Goal: Task Accomplishment & Management: Manage account settings

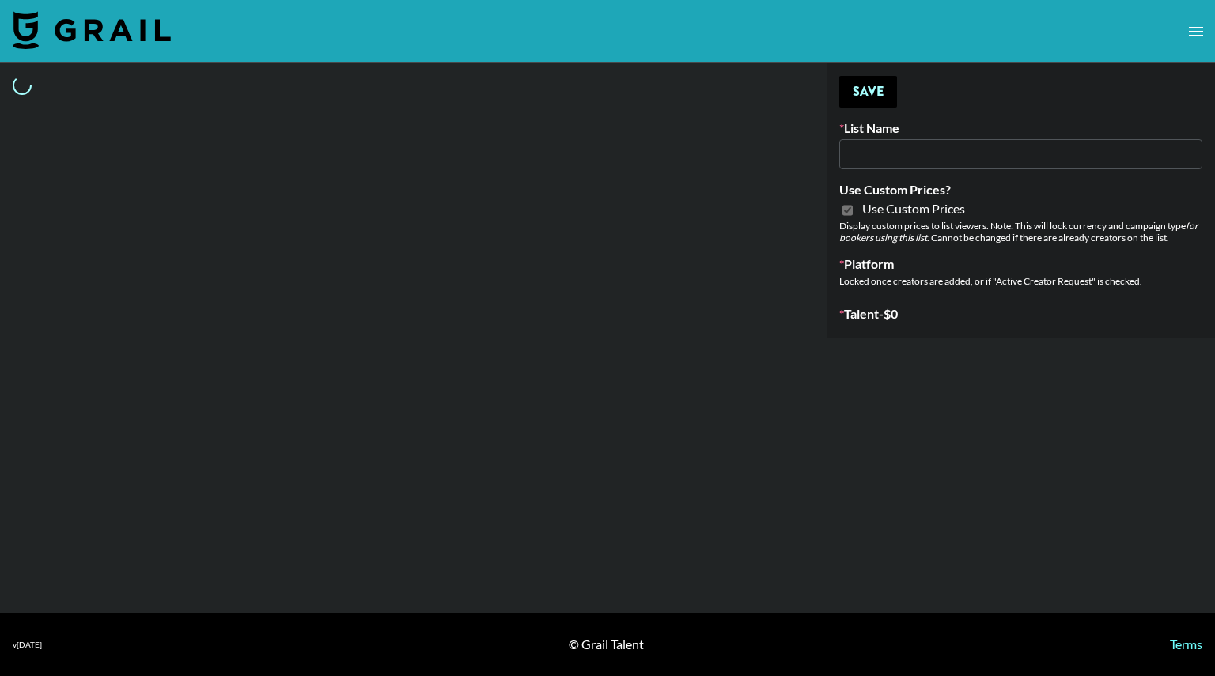
type input "Gensmo (IG)"
checkbox input "true"
select select "Brand"
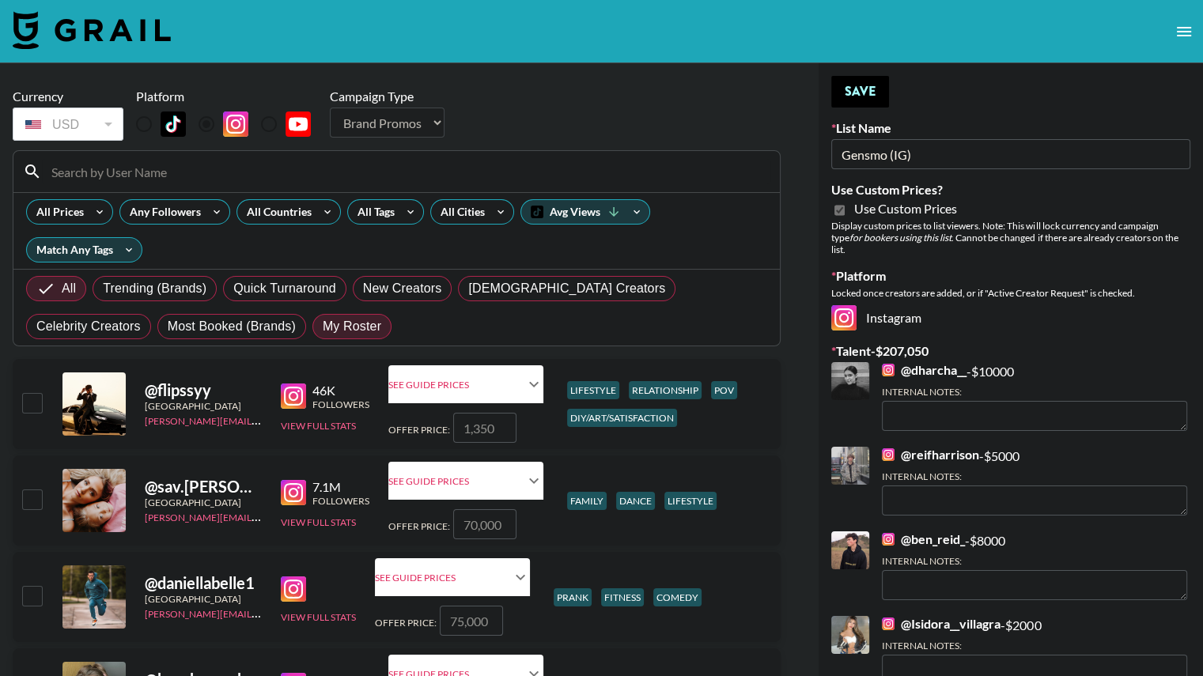
click at [323, 325] on span "My Roster" at bounding box center [352, 326] width 59 height 19
click at [323, 327] on input "My Roster" at bounding box center [323, 327] width 0 height 0
radio input "true"
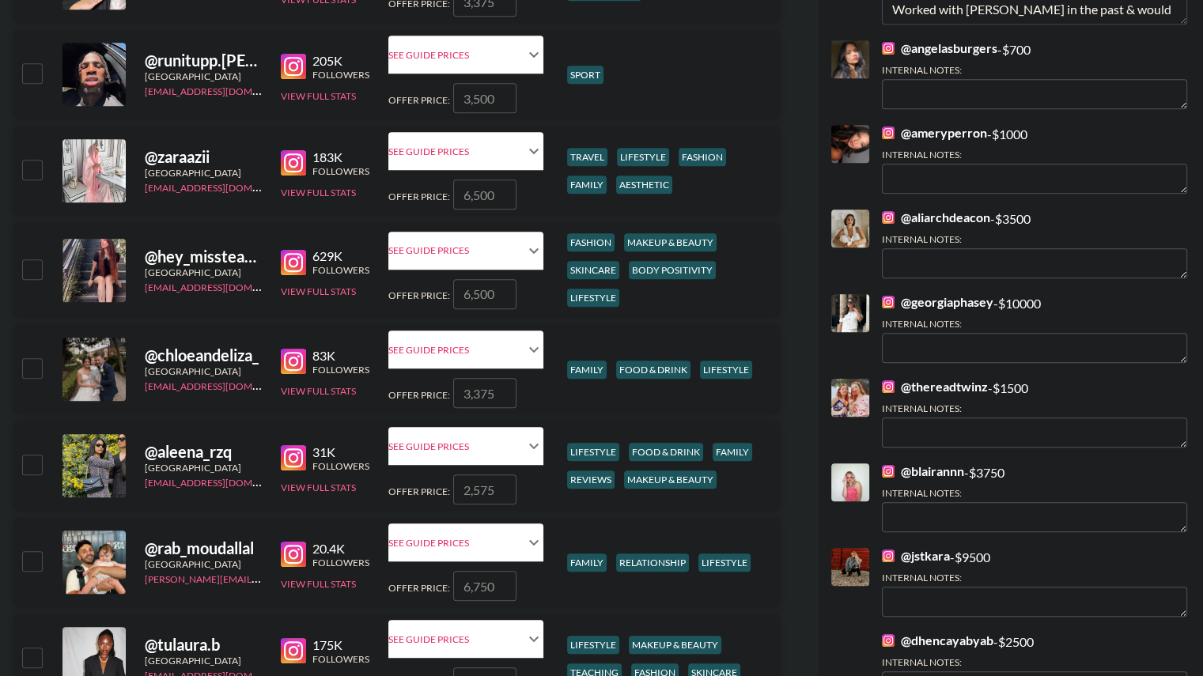
scroll to position [918, 0]
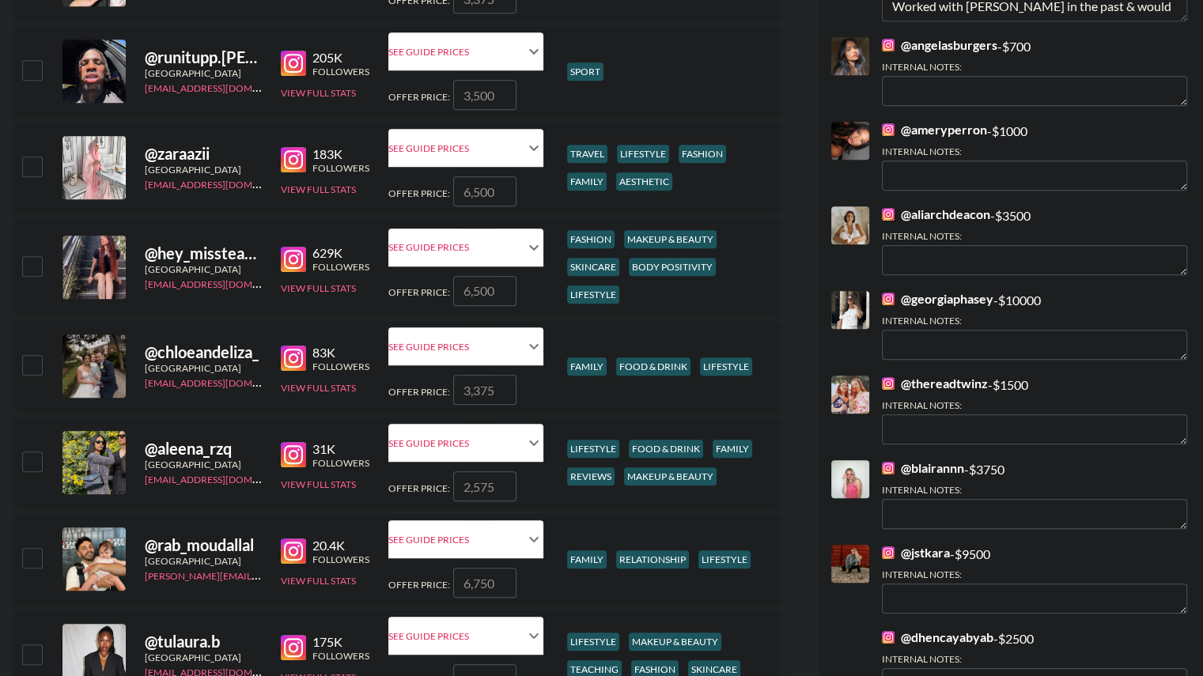
click at [34, 261] on input "checkbox" at bounding box center [31, 265] width 19 height 19
checkbox input "true"
type input "6500"
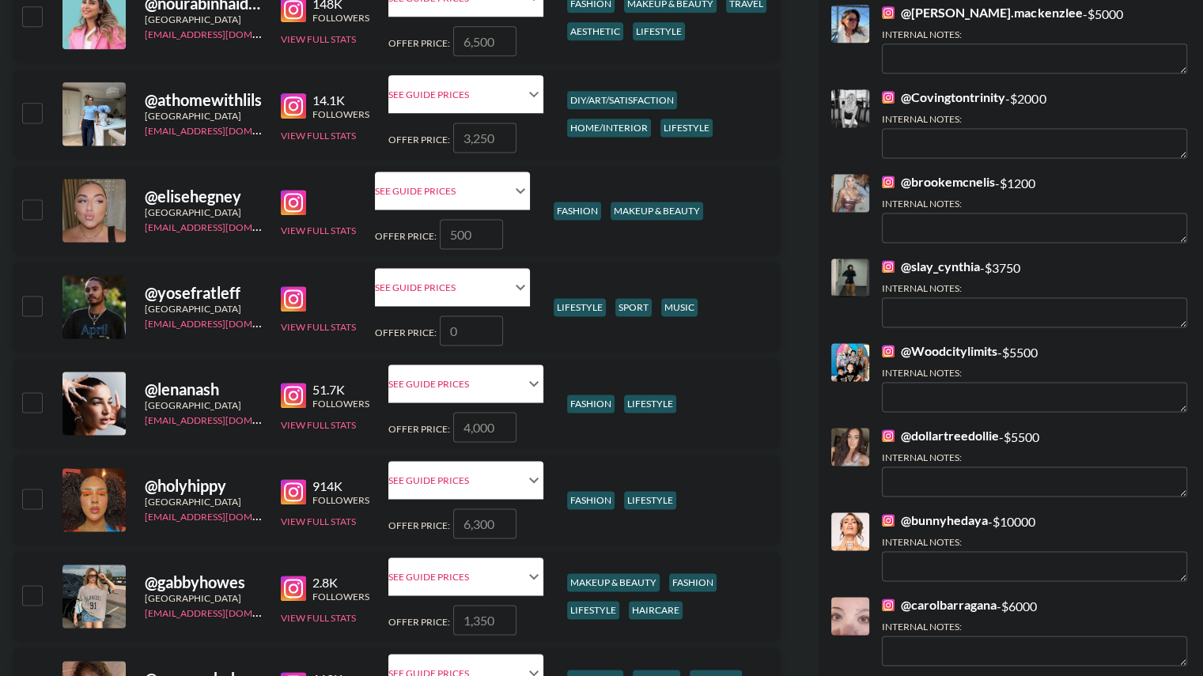
scroll to position [2142, 0]
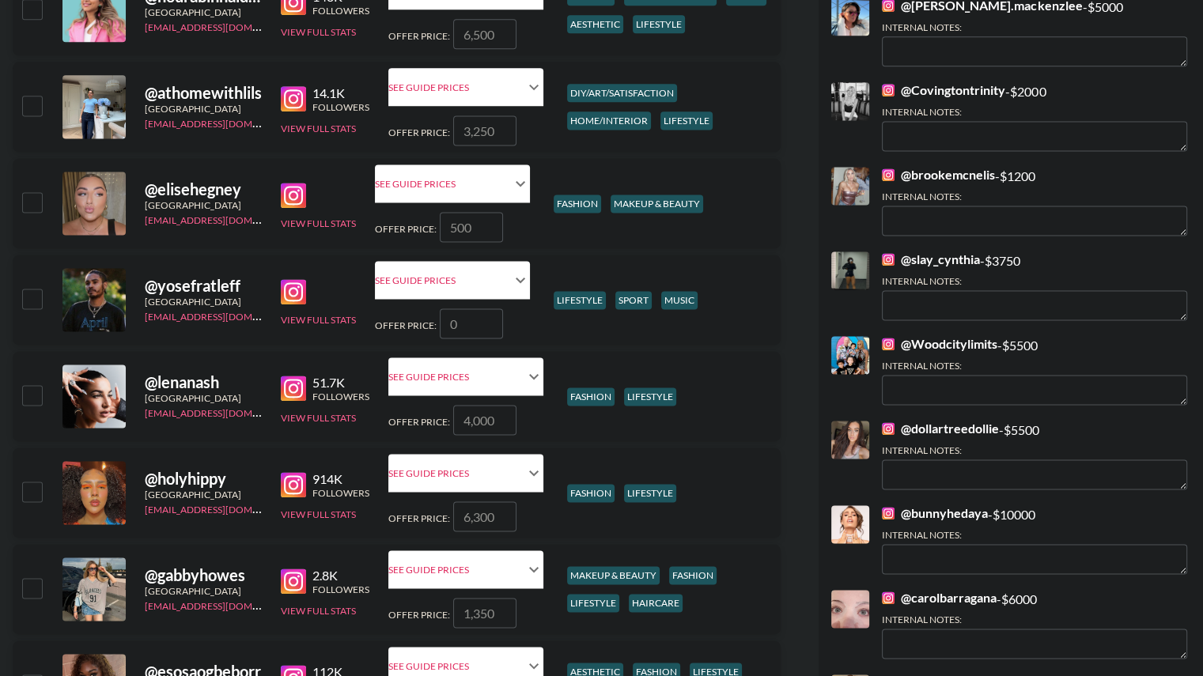
click at [32, 490] on input "checkbox" at bounding box center [31, 491] width 19 height 19
checkbox input "true"
type input "6300"
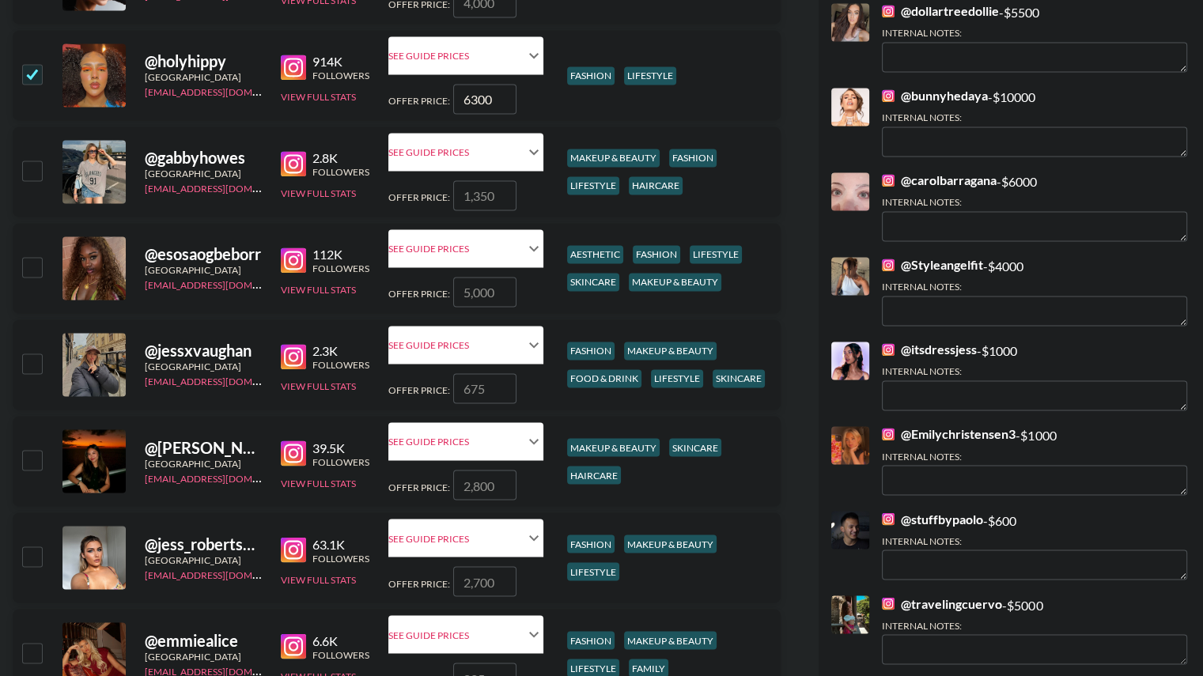
scroll to position [2563, 0]
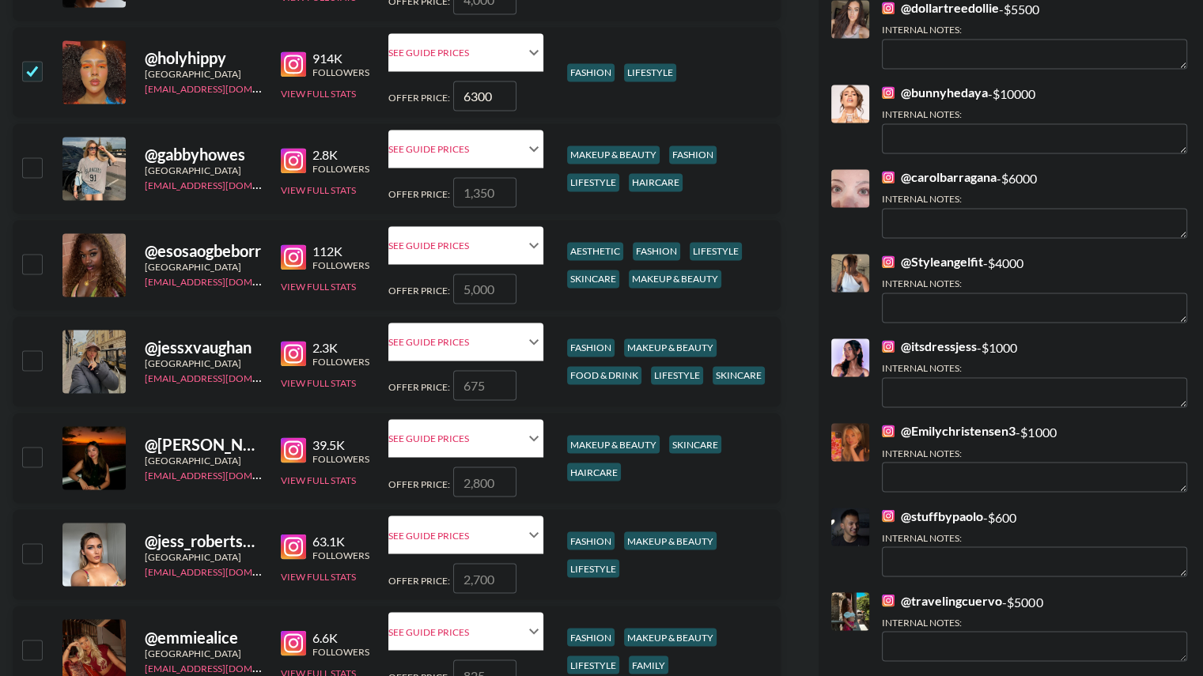
click at [36, 262] on input "checkbox" at bounding box center [31, 263] width 19 height 19
checkbox input "true"
type input "5000"
checkbox input "false"
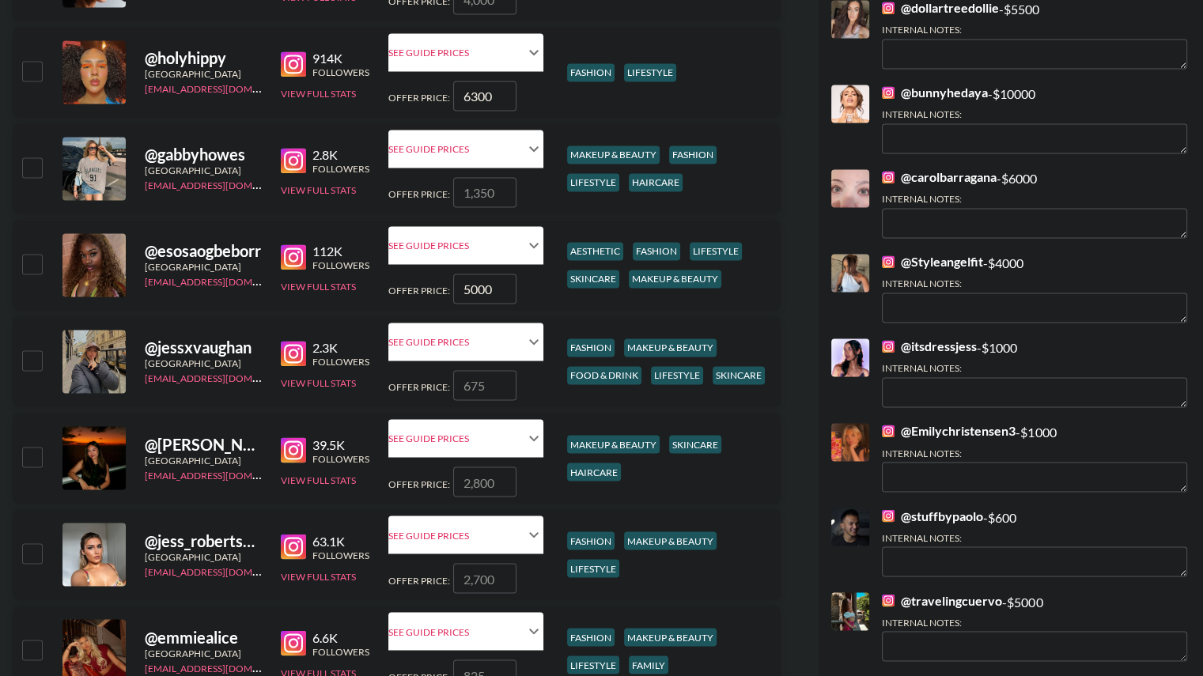
checkbox input "false"
